Goal: Information Seeking & Learning: Learn about a topic

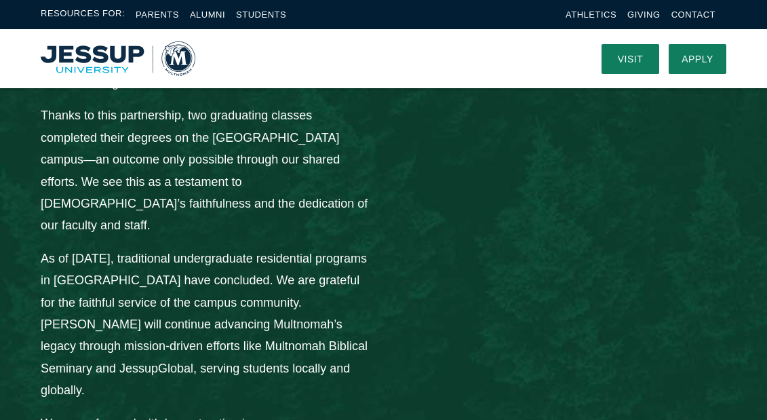
scroll to position [2027, 0]
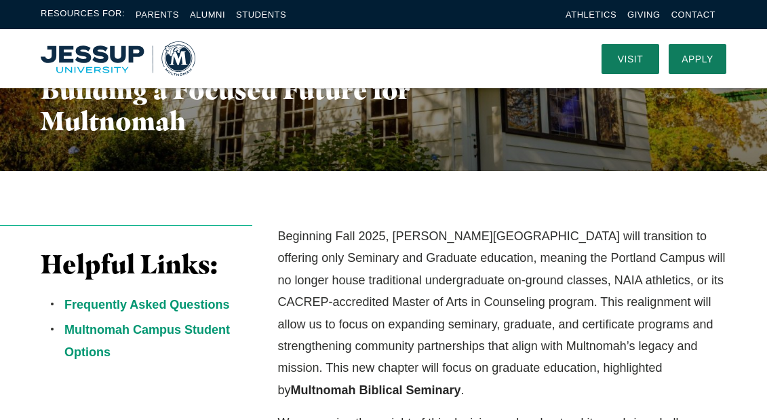
scroll to position [197, 0]
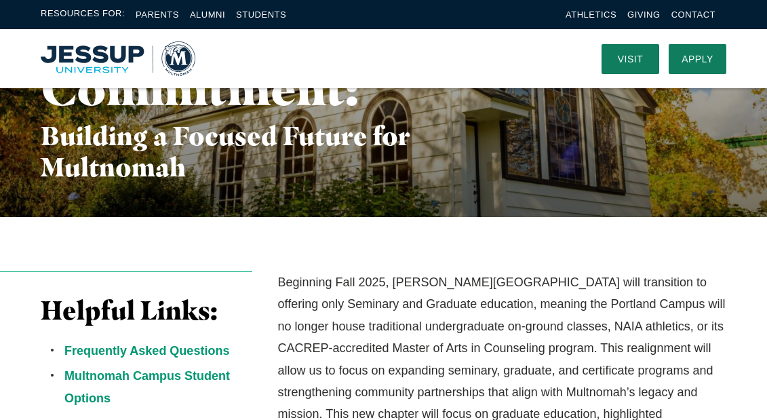
click at [122, 357] on li "Frequently Asked Questions" at bounding box center [158, 351] width 188 height 22
click at [117, 347] on link "Frequently Asked Questions" at bounding box center [146, 351] width 165 height 14
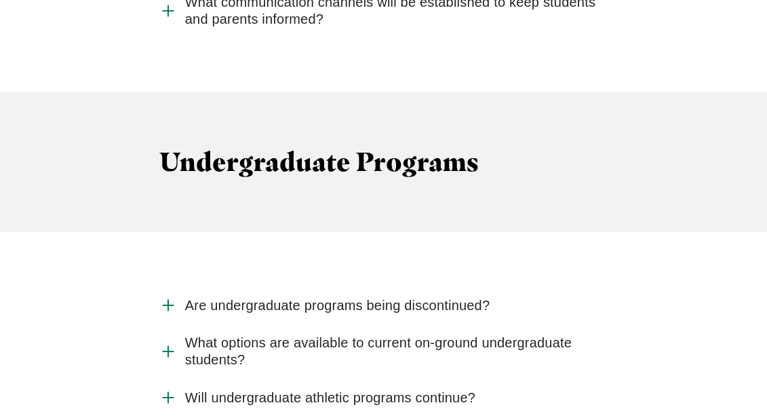
scroll to position [1893, 0]
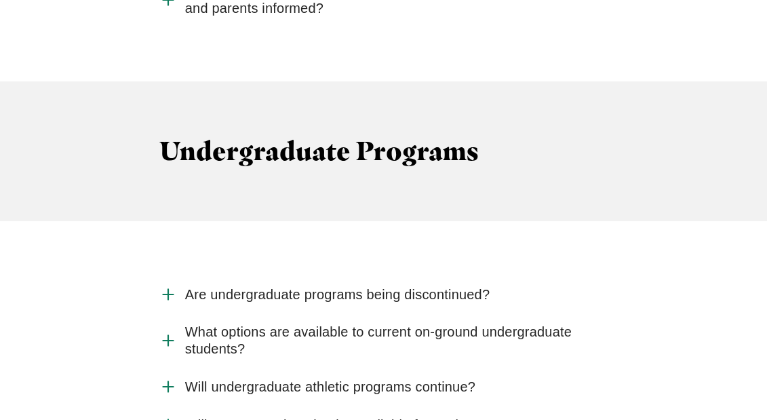
click at [238, 286] on span "Are undergraduate programs being discontinued?" at bounding box center [337, 294] width 305 height 17
click at [0, 0] on input "Are undergraduate programs being discontinued?" at bounding box center [0, 0] width 0 height 0
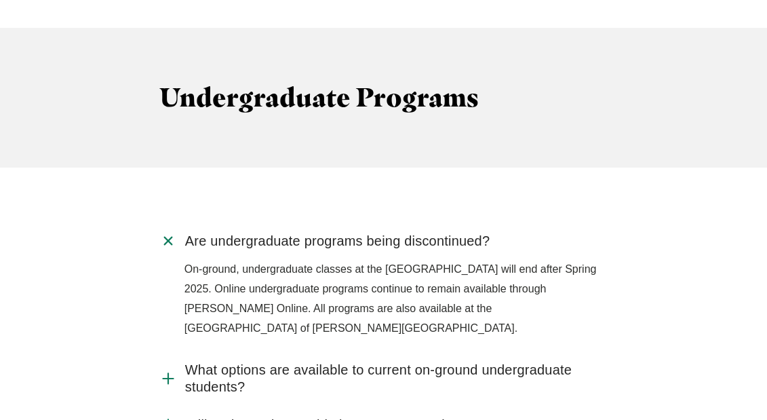
scroll to position [1958, 0]
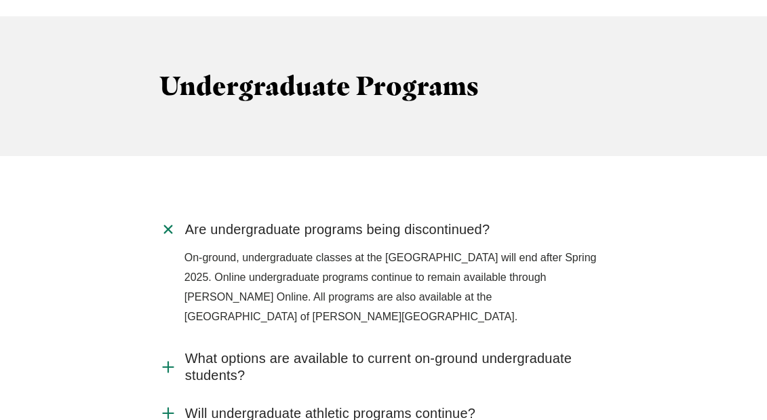
click at [168, 362] on use "Accordion" at bounding box center [168, 367] width 10 height 10
click at [0, 0] on input "What options are available to current on-ground undergraduate students?" at bounding box center [0, 0] width 0 height 0
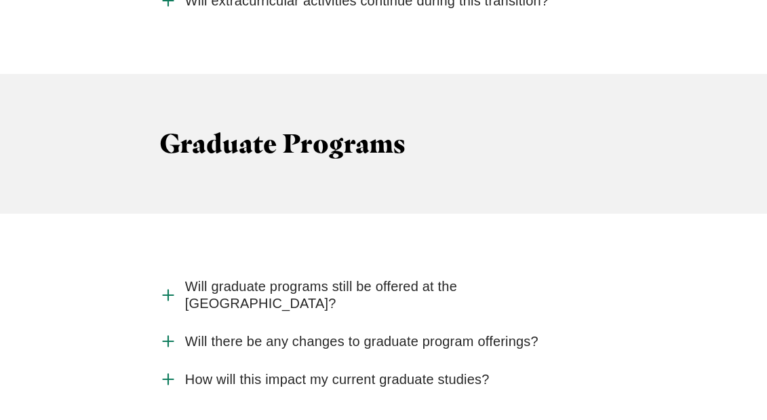
scroll to position [2626, 0]
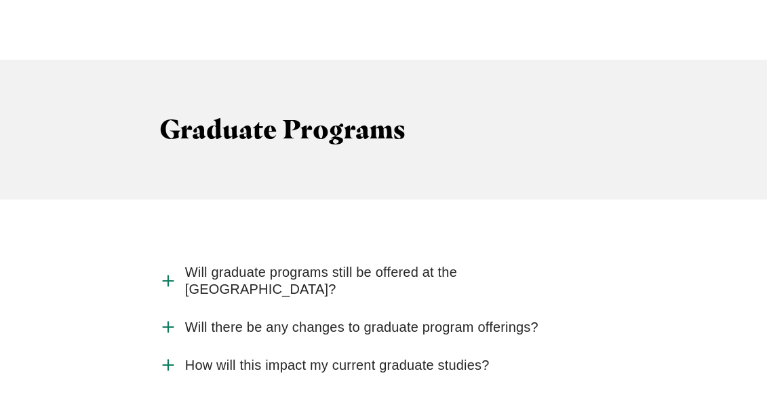
click at [180, 254] on label "Will graduate programs still be offered at the [GEOGRAPHIC_DATA]?" at bounding box center [383, 281] width 449 height 54
click at [0, 0] on input "Will graduate programs still be offered at the [GEOGRAPHIC_DATA]?" at bounding box center [0, 0] width 0 height 0
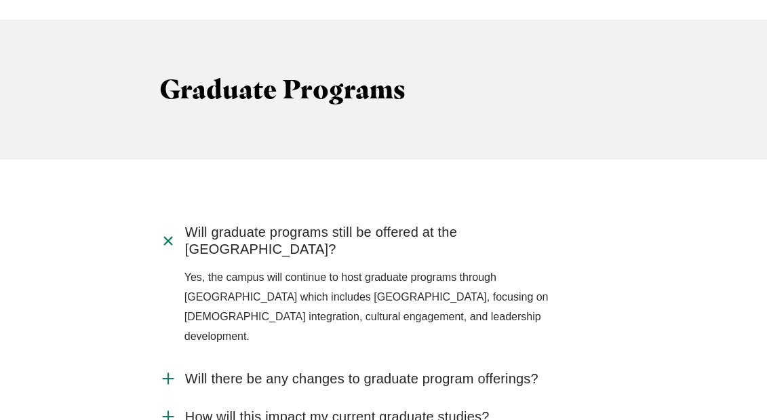
scroll to position [2666, 0]
click at [168, 369] on icon "Accordion" at bounding box center [168, 378] width 18 height 18
click at [0, 0] on input "Will there be any changes to graduate program offerings?" at bounding box center [0, 0] width 0 height 0
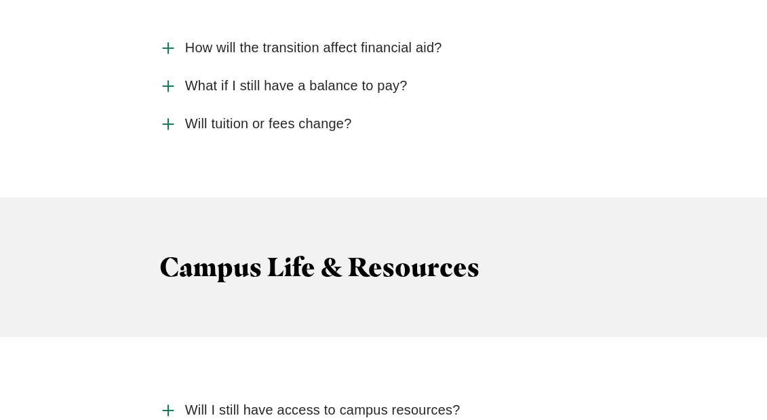
scroll to position [3720, 0]
